Goal: Task Accomplishment & Management: Use online tool/utility

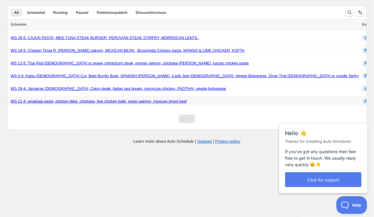
click at [171, 100] on link "WS 21-4: arrabiata pasta, chicken tikka, chickpea, thai chicken balls, pesto sa…" at bounding box center [99, 101] width 176 height 4
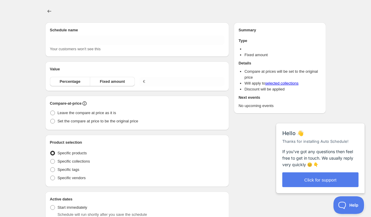
type input "WS 21-4: arrabiata pasta, chicken tikka, chickpea, thai chicken balls, pesto sa…"
radio input "true"
checkbox input "true"
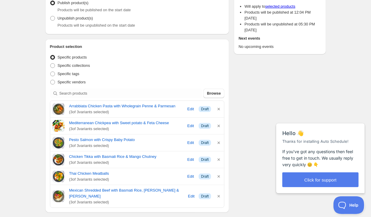
scroll to position [90, 0]
click at [219, 179] on icon "button" at bounding box center [219, 176] width 6 height 6
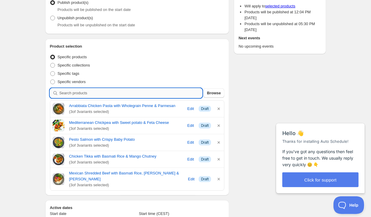
click at [97, 90] on input "search" at bounding box center [130, 92] width 143 height 9
type input "g"
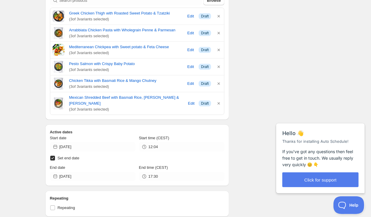
scroll to position [197, 0]
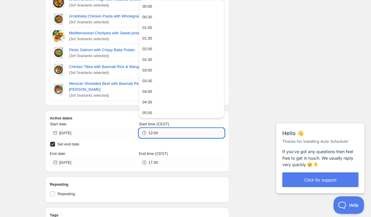
click at [165, 129] on input "12:04" at bounding box center [187, 132] width 76 height 9
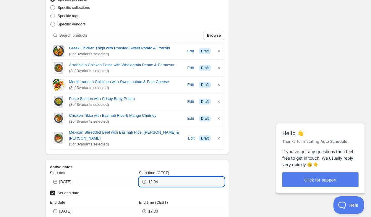
scroll to position [149, 0]
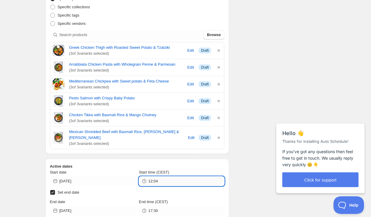
click at [169, 180] on input "12:04" at bounding box center [187, 181] width 76 height 9
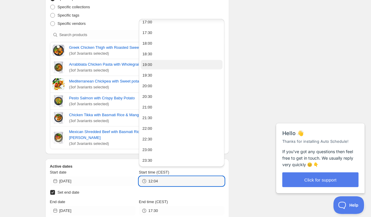
scroll to position [300, 0]
click at [176, 66] on button "16:00" at bounding box center [182, 66] width 82 height 9
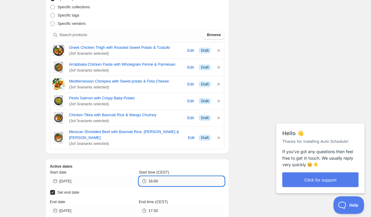
click at [157, 182] on input "16:00" at bounding box center [187, 181] width 76 height 9
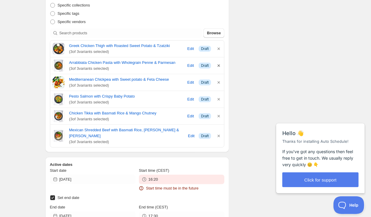
scroll to position [151, 0]
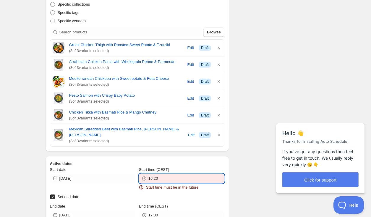
click at [166, 179] on input "16:20" at bounding box center [187, 178] width 76 height 9
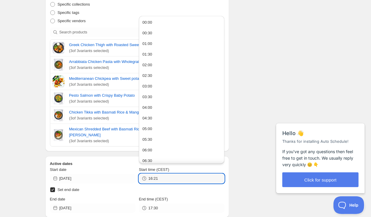
type input "16:21"
click at [92, 192] on label "Set end date" at bounding box center [137, 190] width 175 height 8
click at [55, 192] on input "Set end date" at bounding box center [52, 190] width 5 height 5
checkbox input "false"
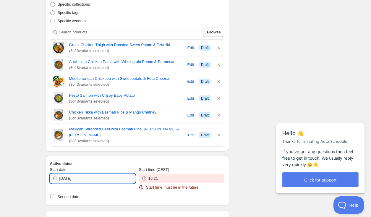
click at [94, 176] on input "[DATE]" at bounding box center [97, 178] width 76 height 9
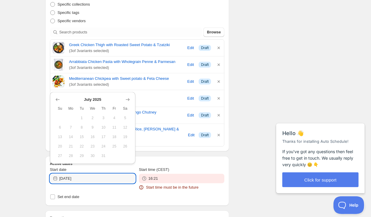
click at [129, 98] on icon "Show next month, August 2025" at bounding box center [128, 100] width 6 height 6
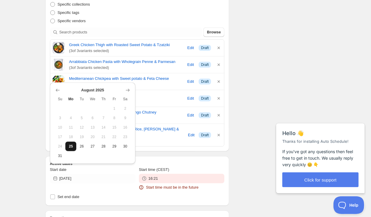
click at [67, 144] on button "25" at bounding box center [70, 146] width 11 height 9
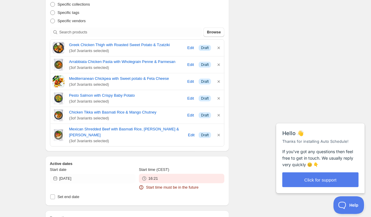
type input "[DATE]"
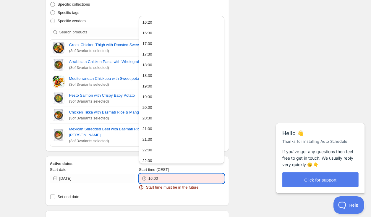
click at [164, 174] on input "16:00" at bounding box center [187, 178] width 76 height 9
click at [164, 177] on input "16:00" at bounding box center [187, 178] width 76 height 9
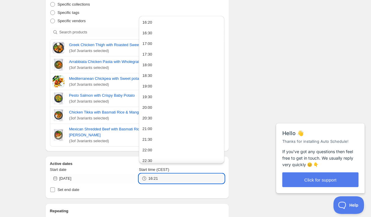
type input "16:21"
click at [164, 192] on label "Set end date" at bounding box center [137, 190] width 175 height 8
click at [55, 192] on input "Set end date" at bounding box center [52, 190] width 5 height 5
checkbox input "true"
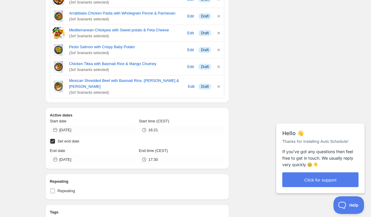
scroll to position [200, 0]
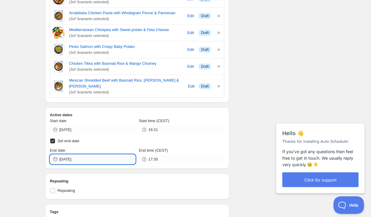
click at [108, 155] on input "[DATE]" at bounding box center [97, 159] width 76 height 9
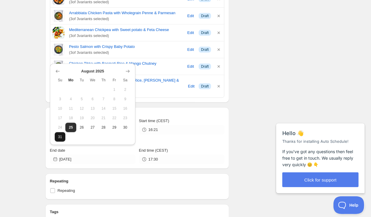
click at [59, 132] on button "31" at bounding box center [60, 136] width 11 height 9
type input "[DATE]"
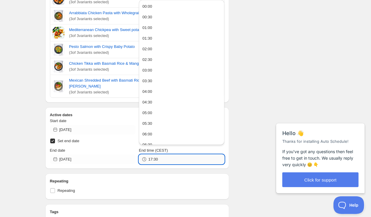
click at [160, 159] on input "17:30" at bounding box center [187, 159] width 76 height 9
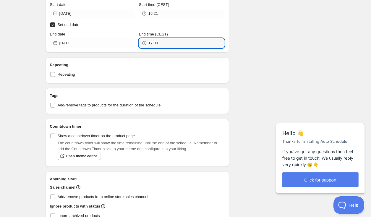
scroll to position [299, 0]
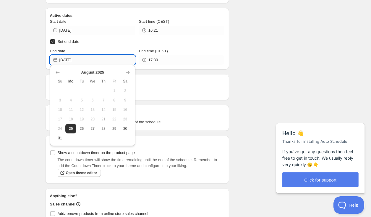
click at [103, 58] on input "[DATE]" at bounding box center [97, 59] width 76 height 9
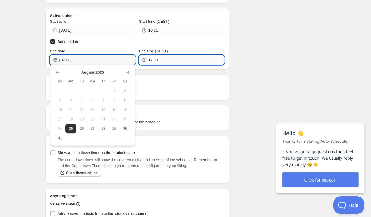
click at [178, 58] on input "17:30" at bounding box center [187, 59] width 76 height 9
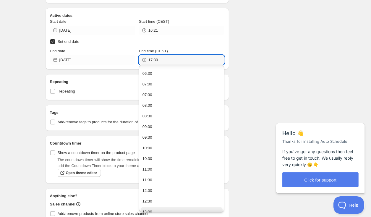
scroll to position [136, 0]
click at [161, 75] on button "06:30" at bounding box center [182, 74] width 82 height 9
type input "06:30"
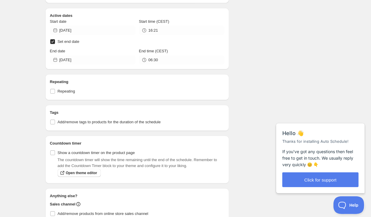
click at [241, 78] on div "Schedule name WS 21-4: arrabiata pasta, chicken tikka, chickpea, thai chicken b…" at bounding box center [184, 89] width 286 height 716
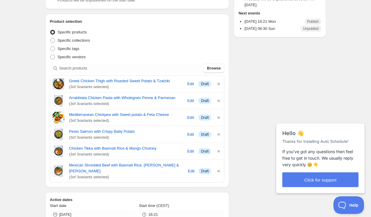
scroll to position [115, 0]
